Goal: Task Accomplishment & Management: Use online tool/utility

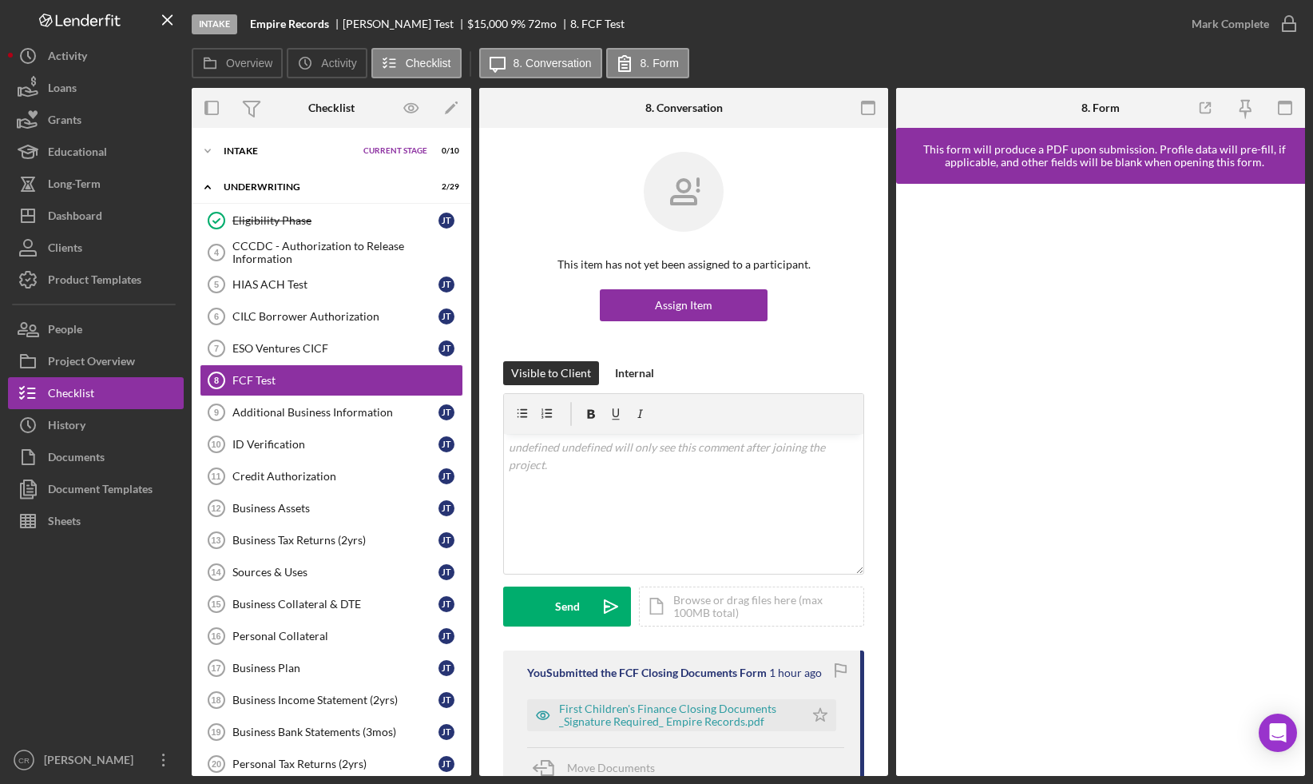
scroll to position [514, 0]
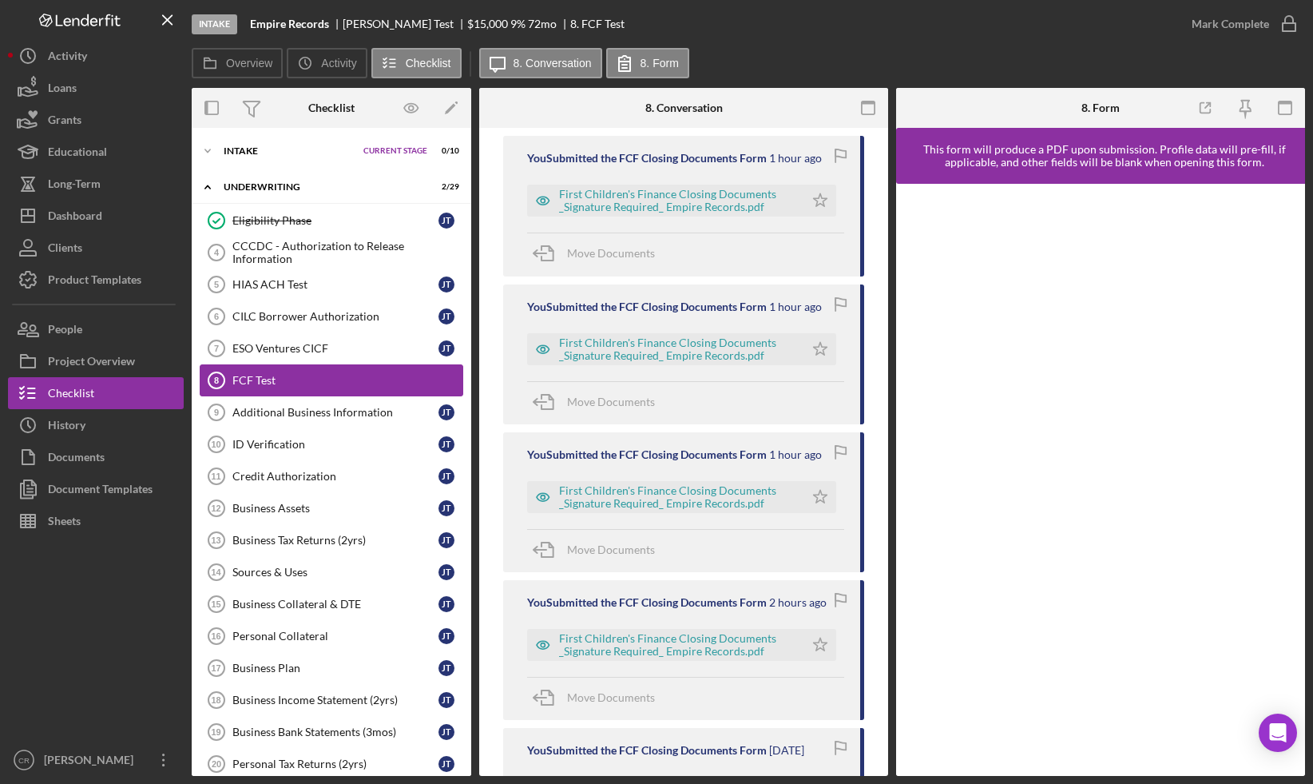
click at [327, 379] on div "FCF Test" at bounding box center [347, 380] width 230 height 13
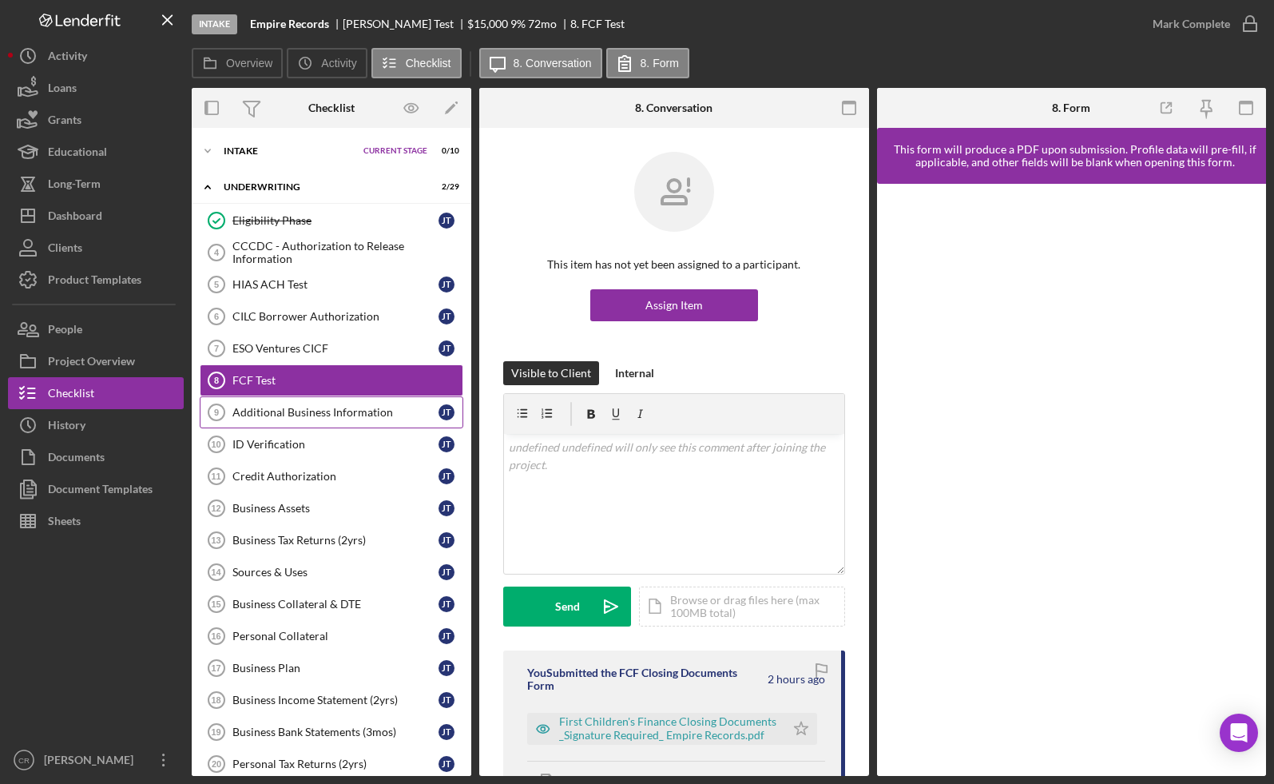
click at [302, 404] on link "Additional Business Information 9 Additional Business Information J T" at bounding box center [332, 412] width 264 height 32
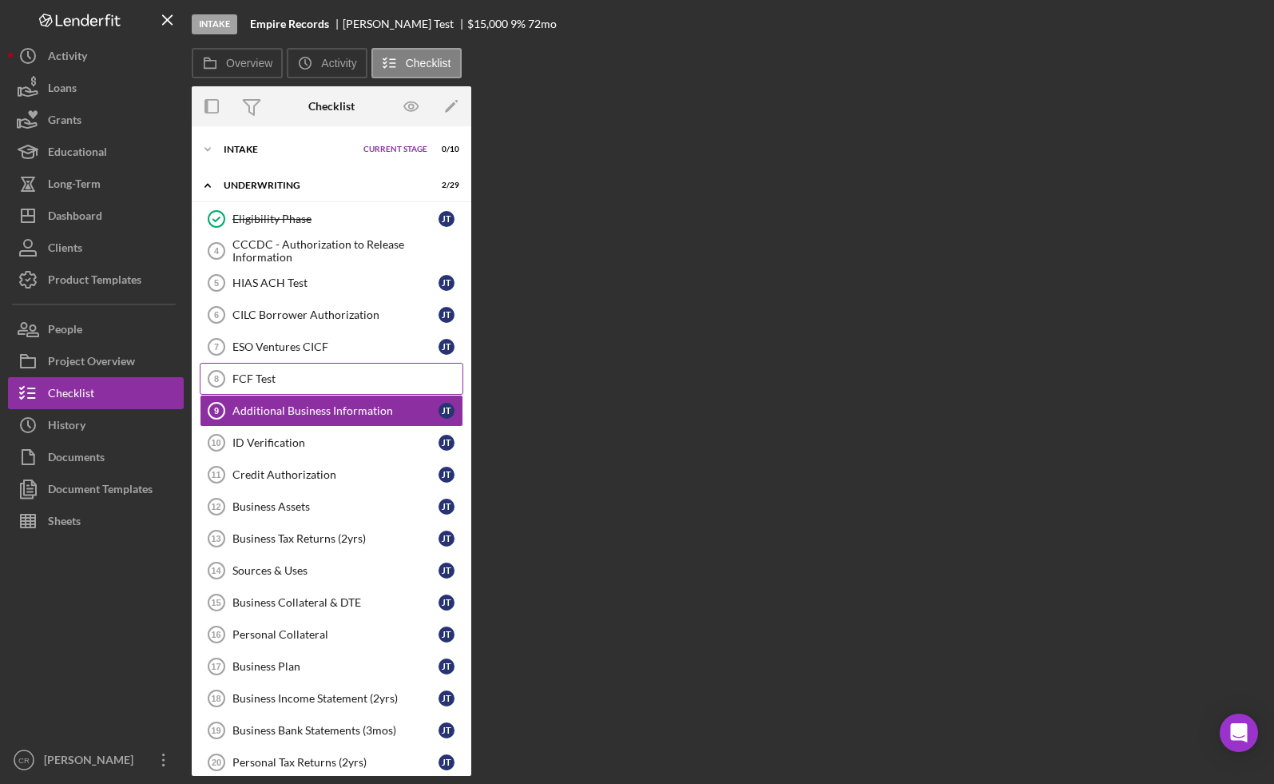
click at [308, 381] on div "FCF Test" at bounding box center [347, 378] width 230 height 13
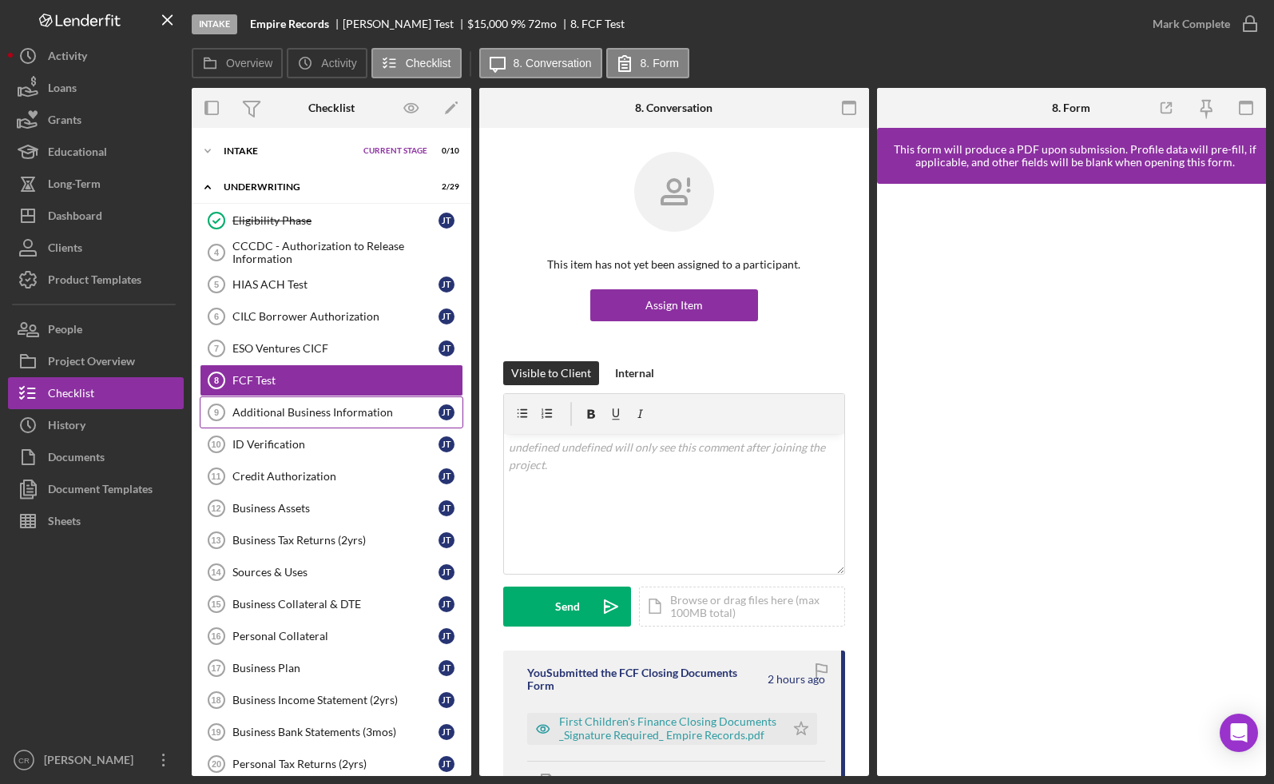
click at [318, 409] on div "Additional Business Information" at bounding box center [335, 412] width 206 height 13
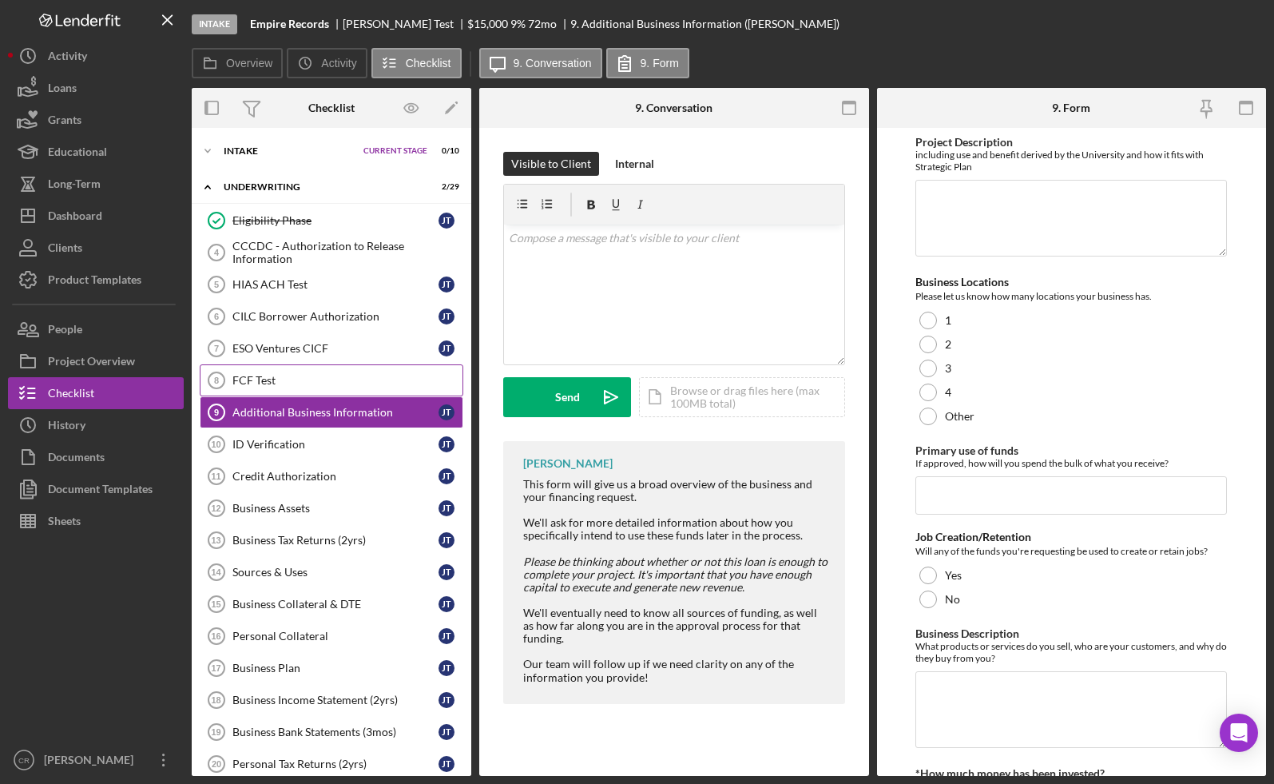
click at [316, 383] on div "FCF Test" at bounding box center [347, 380] width 230 height 13
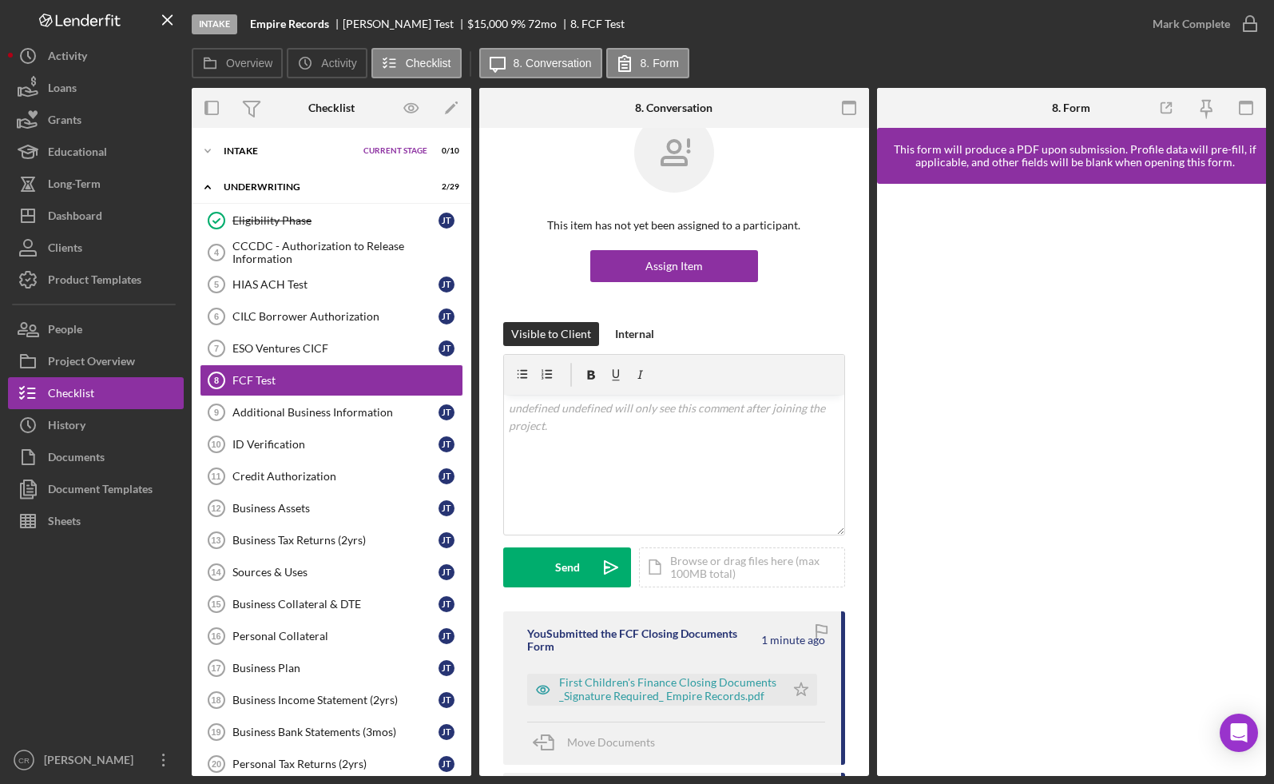
scroll to position [117, 0]
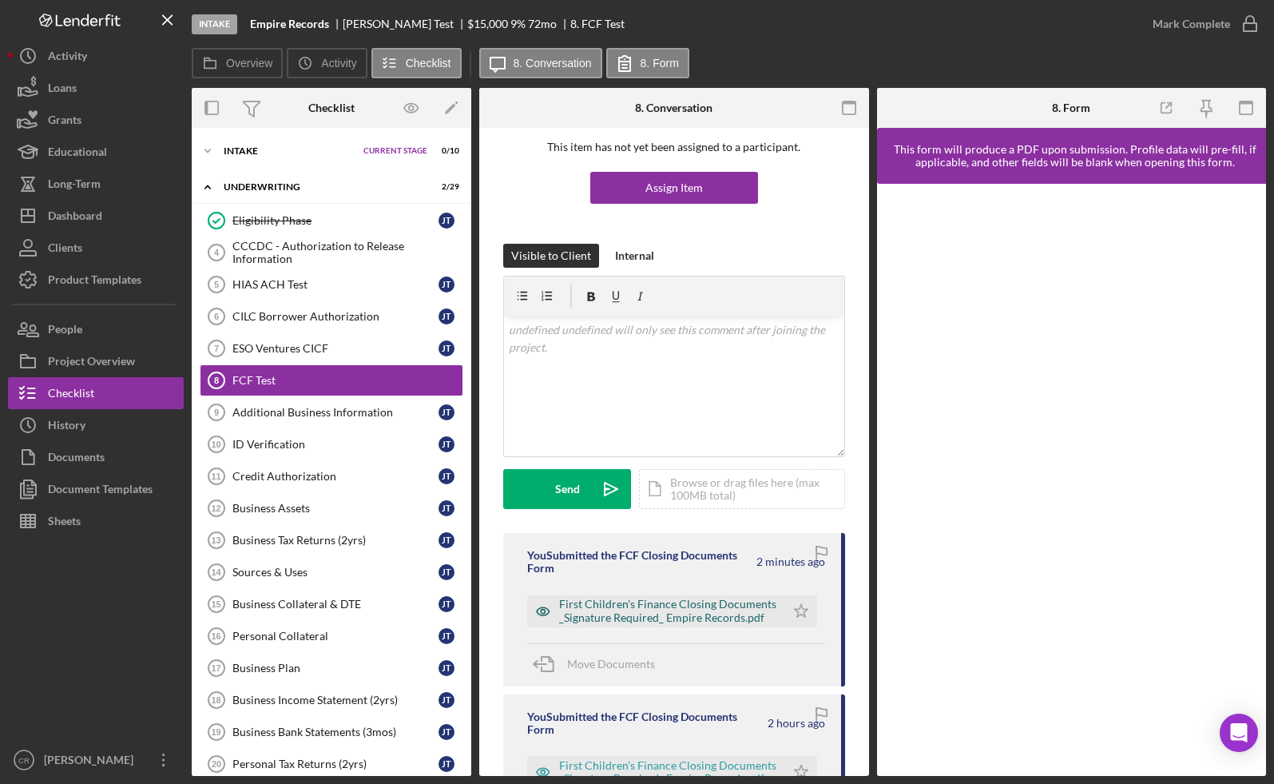
click at [653, 608] on div "First Children's Finance Closing Documents _Signature Required_ Empire Records.…" at bounding box center [668, 611] width 218 height 26
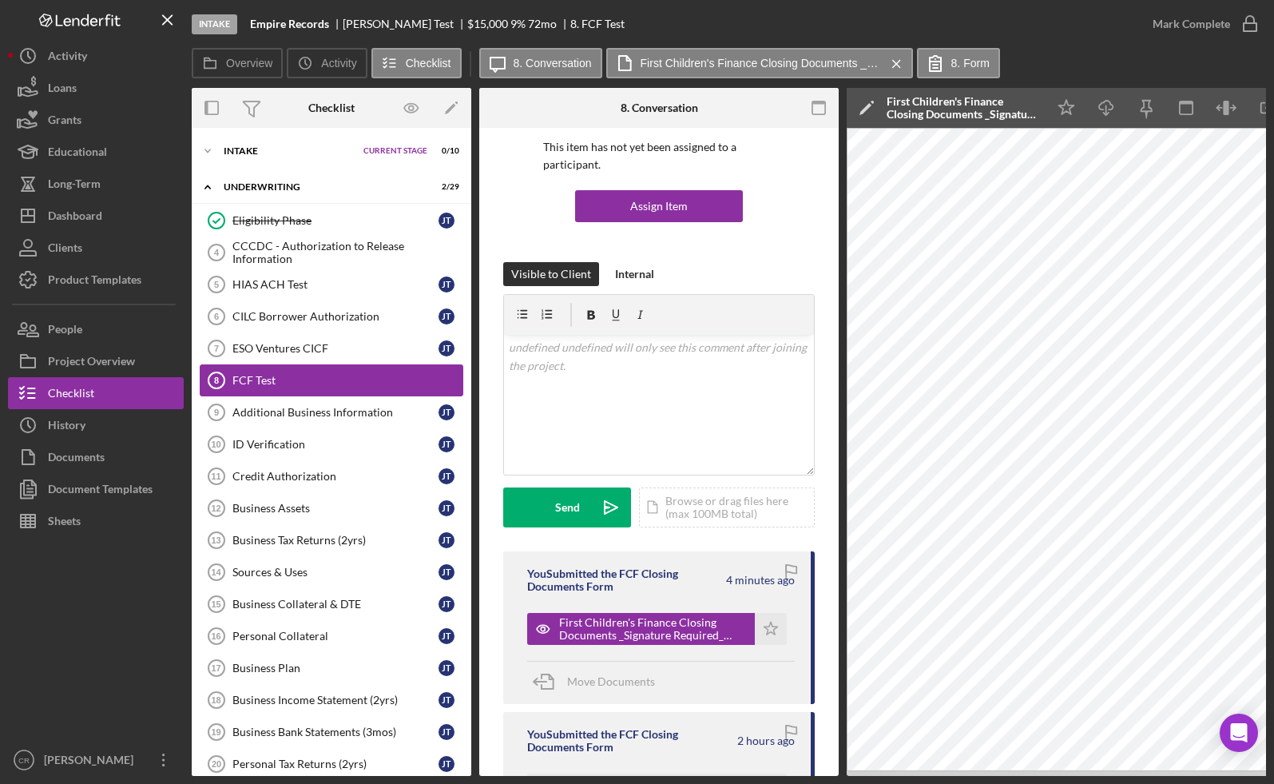
click at [363, 383] on div "FCF Test" at bounding box center [347, 380] width 230 height 13
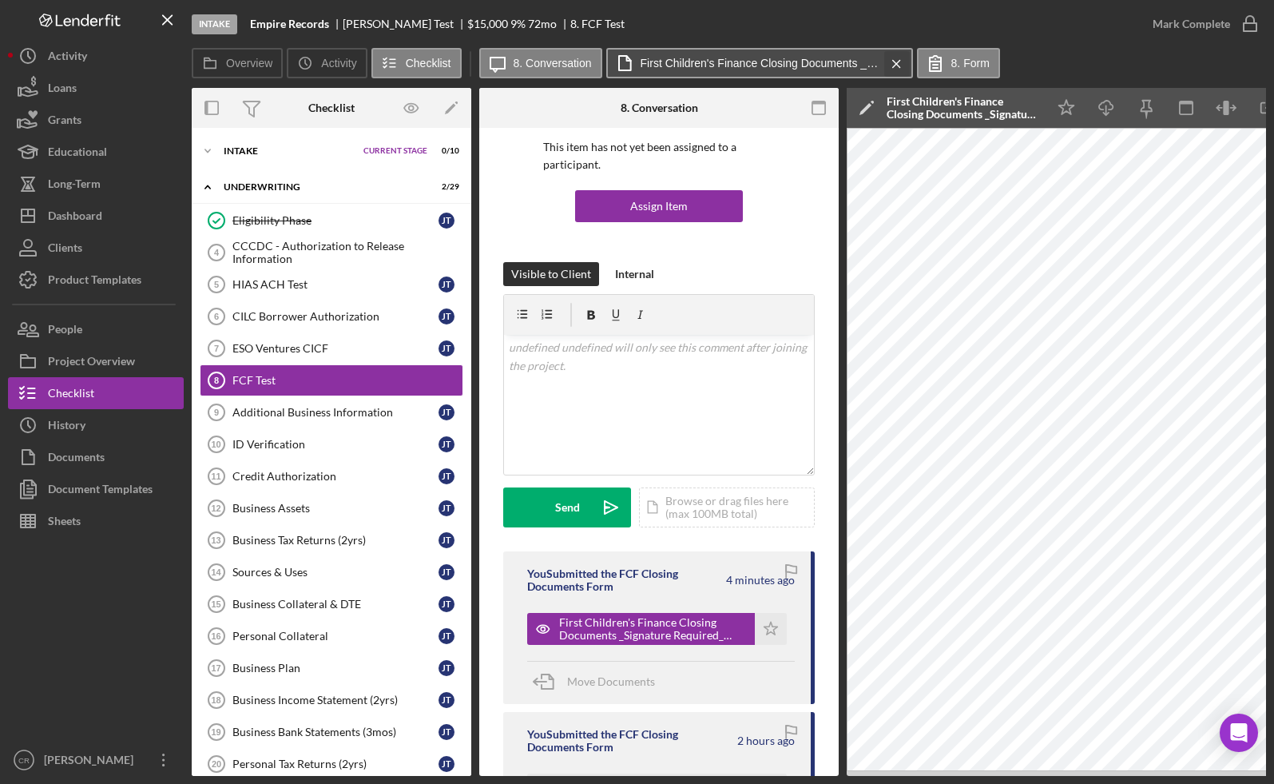
click at [901, 65] on icon "Icon/Menu Close" at bounding box center [897, 64] width 28 height 40
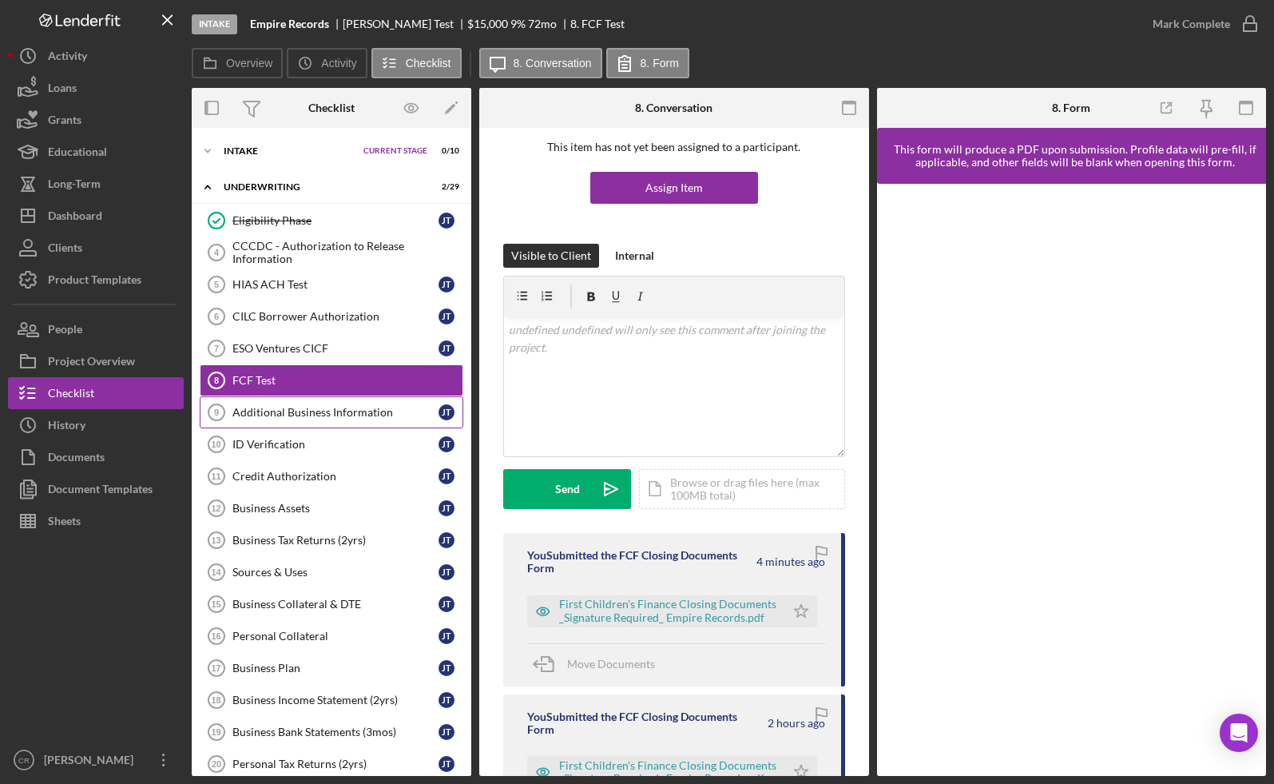
click at [295, 415] on div "Additional Business Information" at bounding box center [335, 412] width 206 height 13
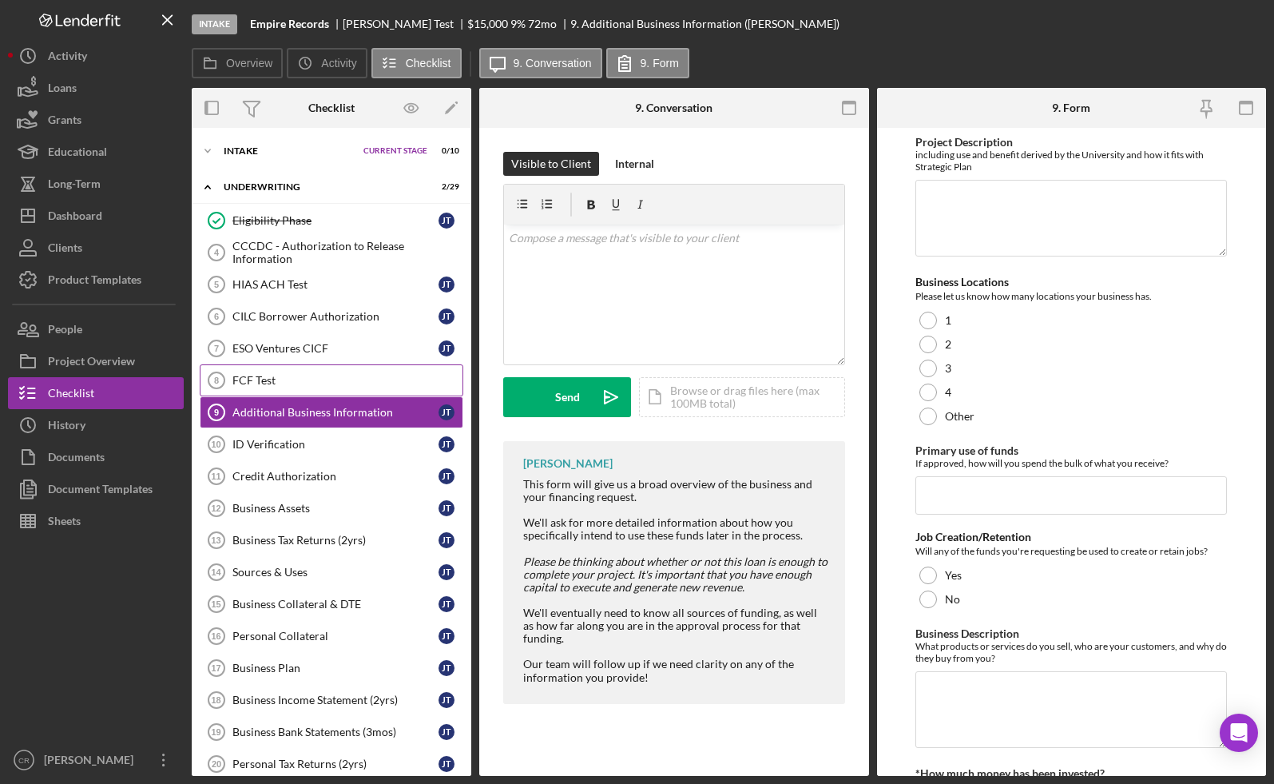
click at [299, 382] on div "FCF Test" at bounding box center [347, 380] width 230 height 13
